Goal: Transaction & Acquisition: Purchase product/service

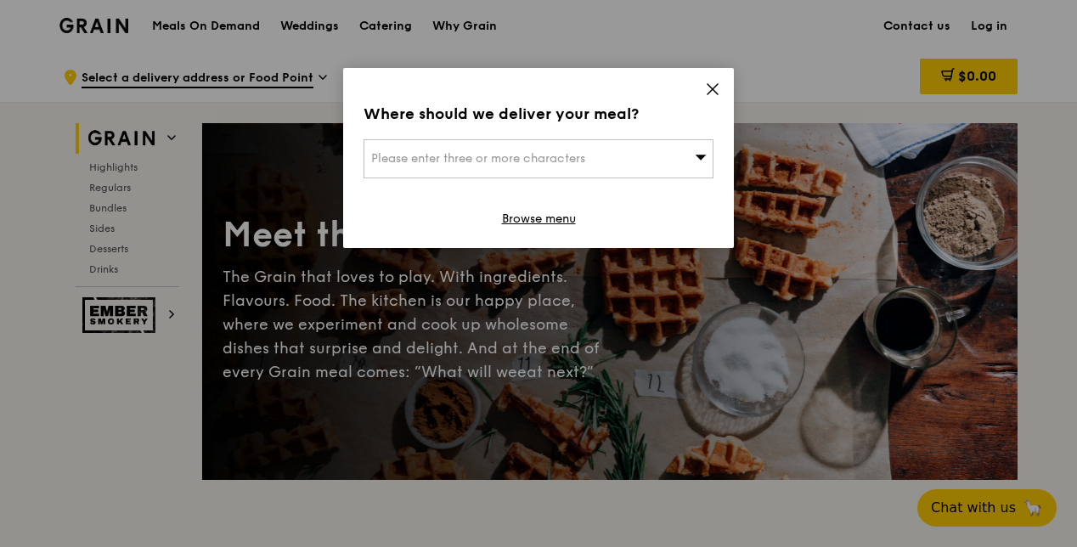
click at [538, 155] on span "Please enter three or more characters" at bounding box center [478, 158] width 214 height 14
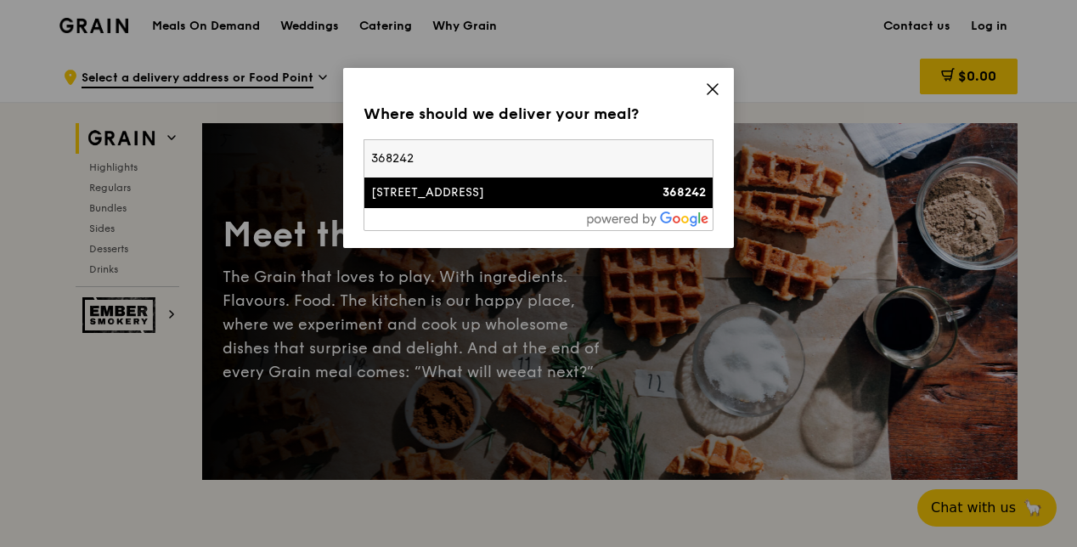
type input "368242"
click at [506, 187] on div "[STREET_ADDRESS]" at bounding box center [496, 192] width 251 height 17
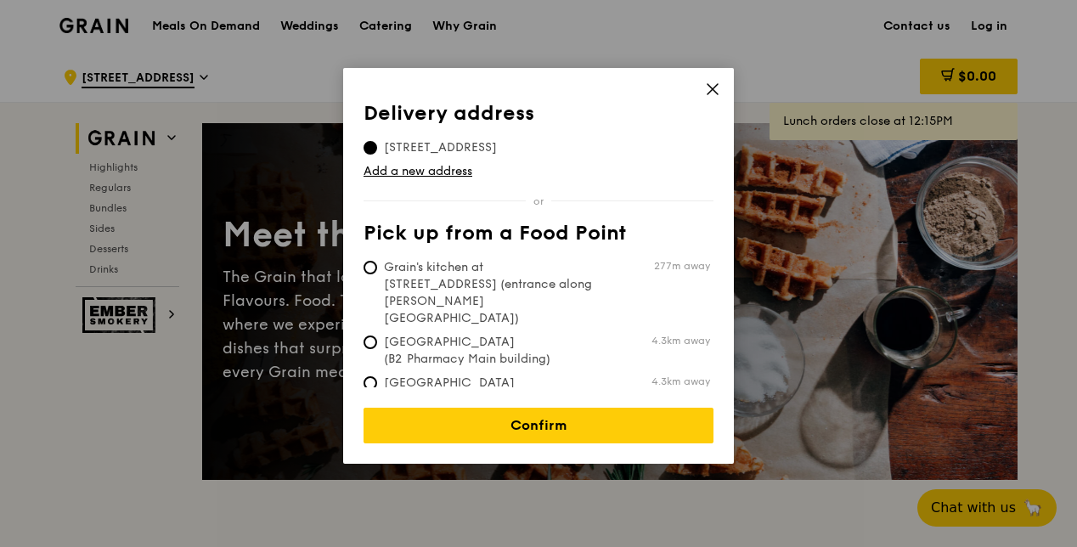
click at [378, 265] on span "Grain's kitchen at [STREET_ADDRESS] (entrance along [PERSON_NAME][GEOGRAPHIC_DA…" at bounding box center [490, 293] width 253 height 68
click at [377, 265] on input "Grain's kitchen at [STREET_ADDRESS] (entrance along [PERSON_NAME][GEOGRAPHIC_DA…" at bounding box center [371, 268] width 14 height 14
radio input "true"
click at [384, 375] on span "[GEOGRAPHIC_DATA] (Level 1 [PERSON_NAME] block drop-off point)" at bounding box center [490, 400] width 253 height 51
click at [377, 376] on input "[GEOGRAPHIC_DATA] (Level 1 [PERSON_NAME] block drop-off point) 4.3km away" at bounding box center [371, 383] width 14 height 14
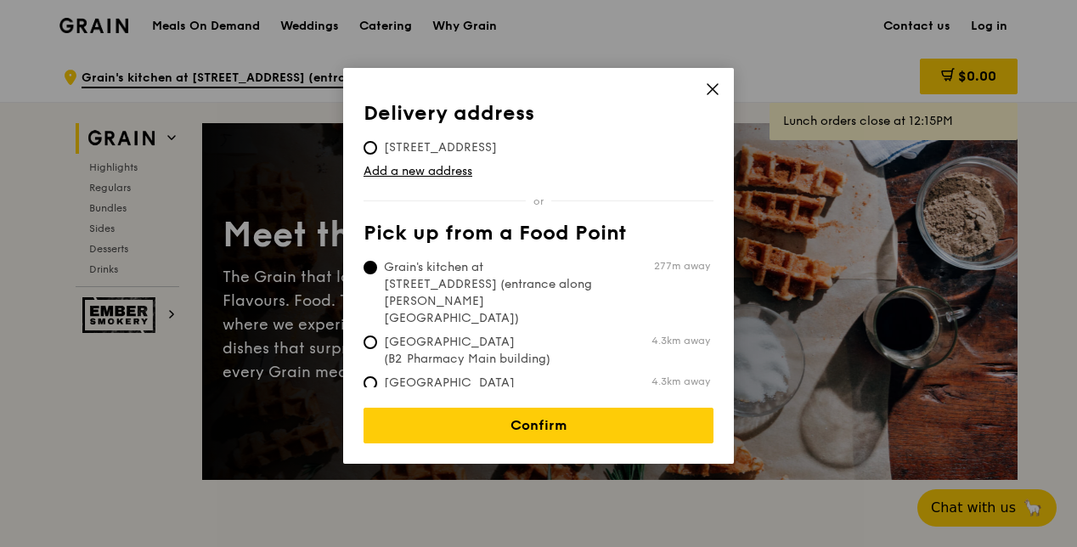
radio input "true"
click at [364, 143] on span "[STREET_ADDRESS]" at bounding box center [441, 147] width 154 height 17
click at [364, 143] on input "[STREET_ADDRESS]" at bounding box center [371, 148] width 14 height 14
radio input "true"
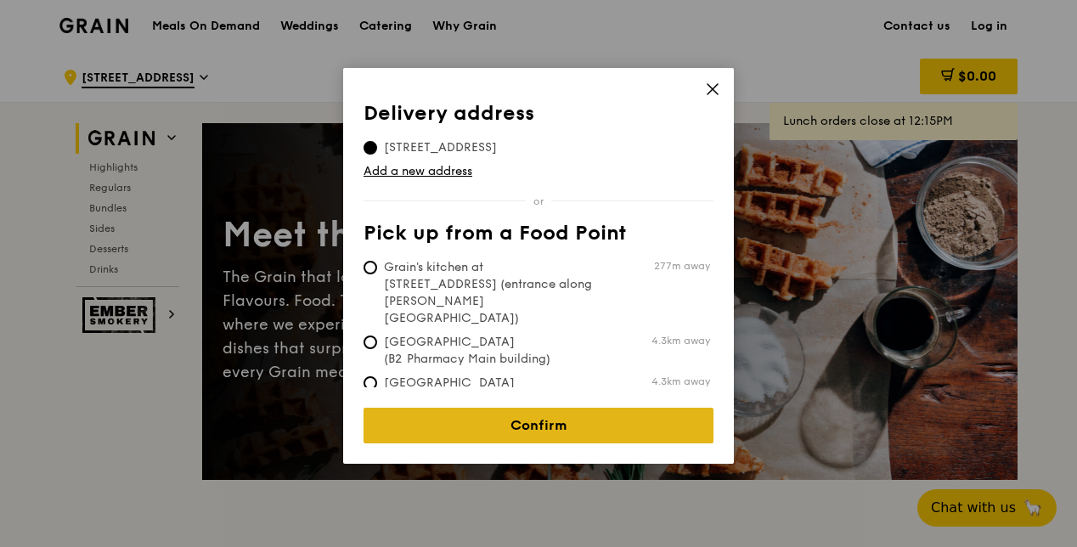
click at [545, 408] on link "Confirm" at bounding box center [539, 426] width 350 height 36
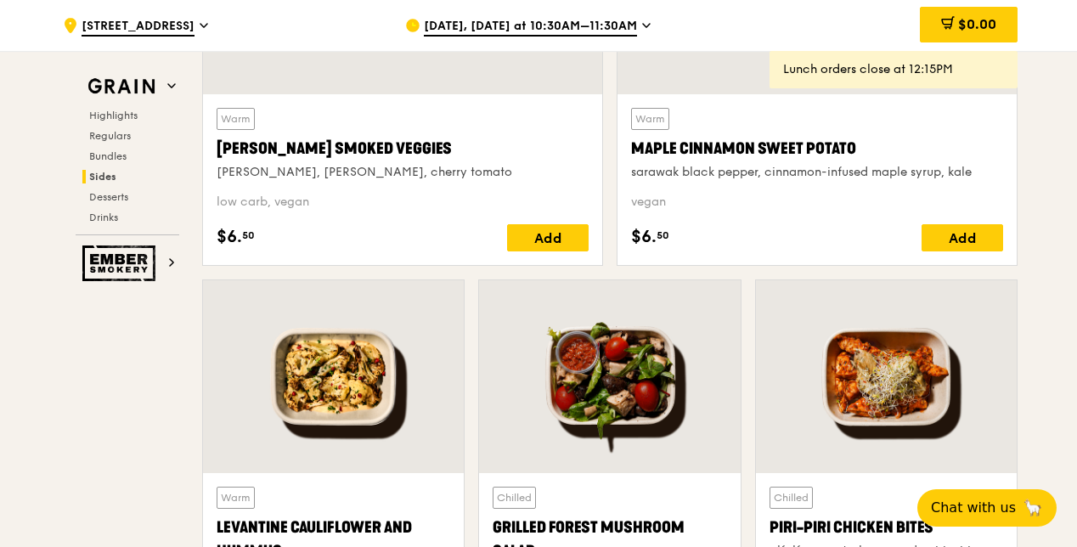
scroll to position [4332, 0]
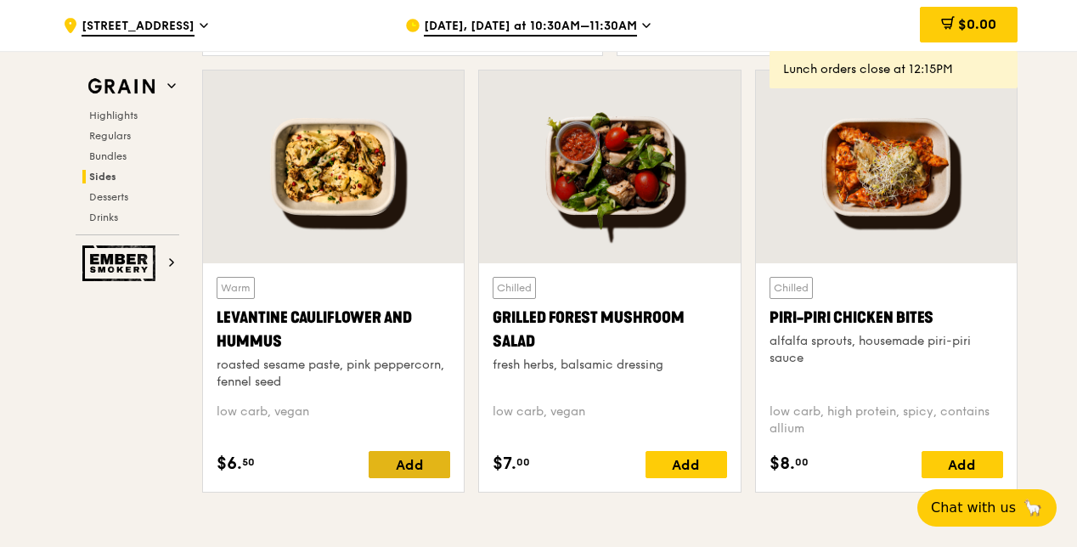
click at [420, 459] on div "Add" at bounding box center [410, 464] width 82 height 27
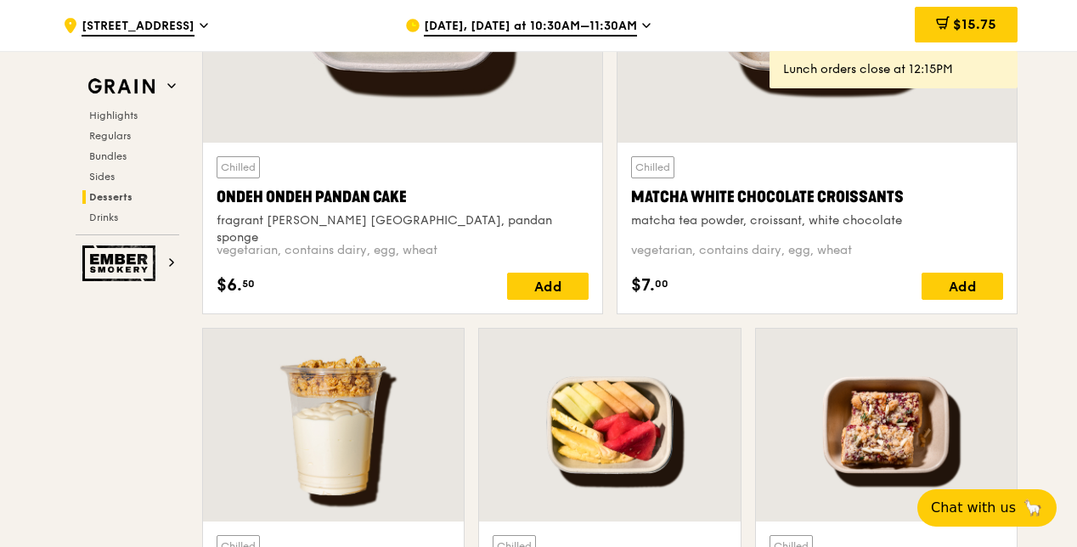
scroll to position [4841, 0]
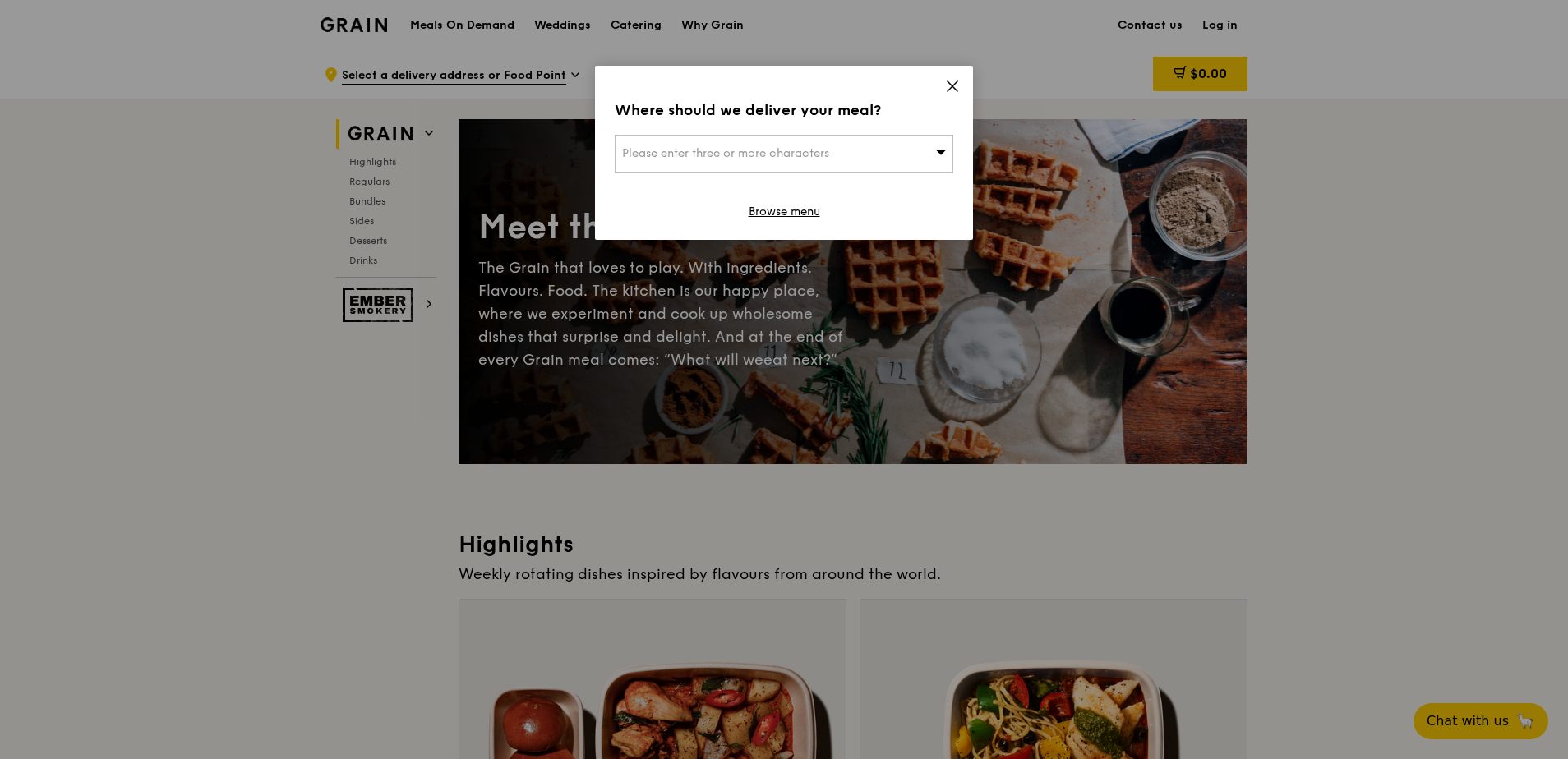
click at [488, 145] on div "Please enter three or more characters" at bounding box center [784, 153] width 339 height 38
